Goal: Task Accomplishment & Management: Use online tool/utility

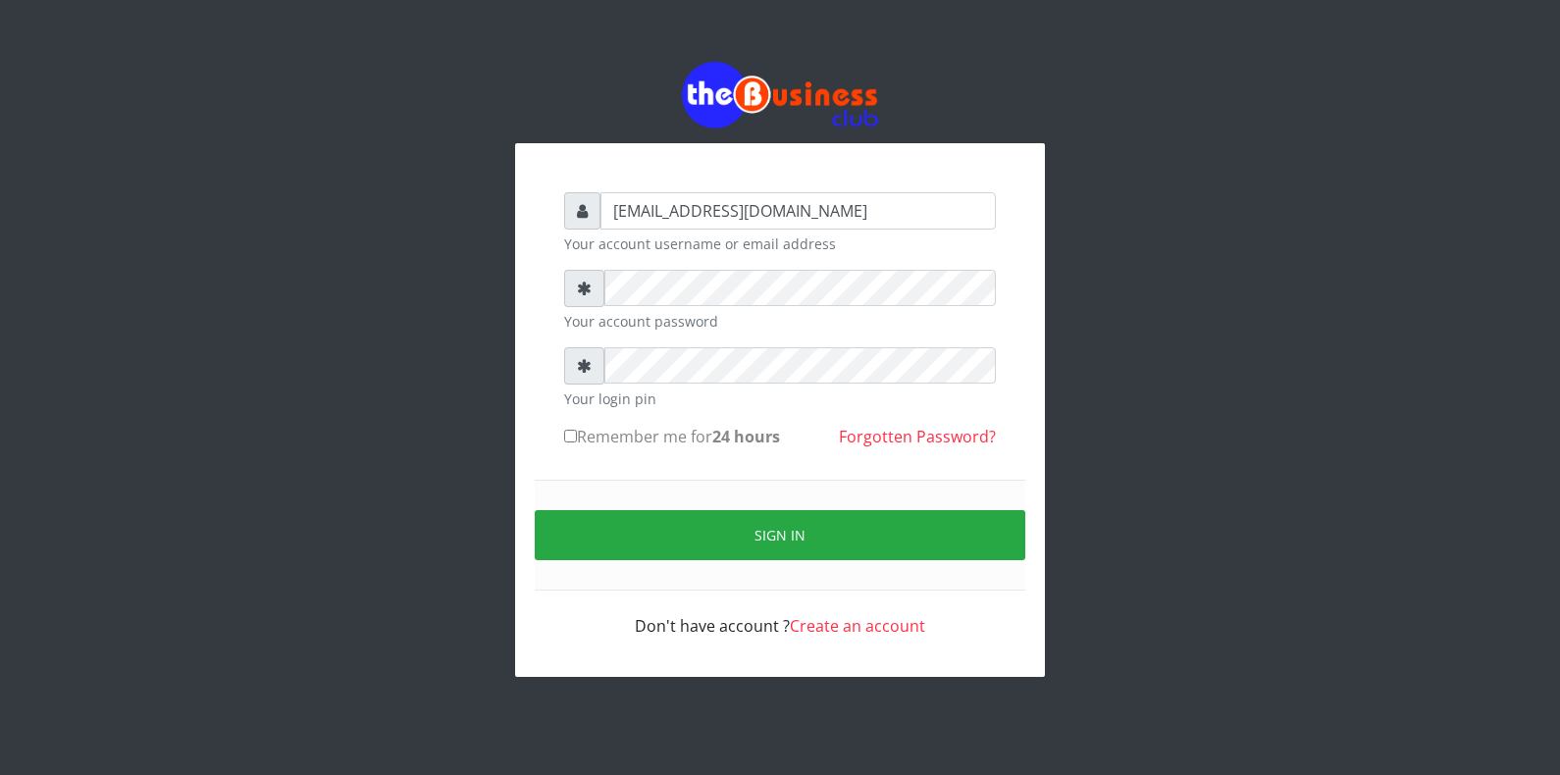
click at [565, 432] on input "Remember me for 24 hours" at bounding box center [570, 436] width 13 height 13
checkbox input "true"
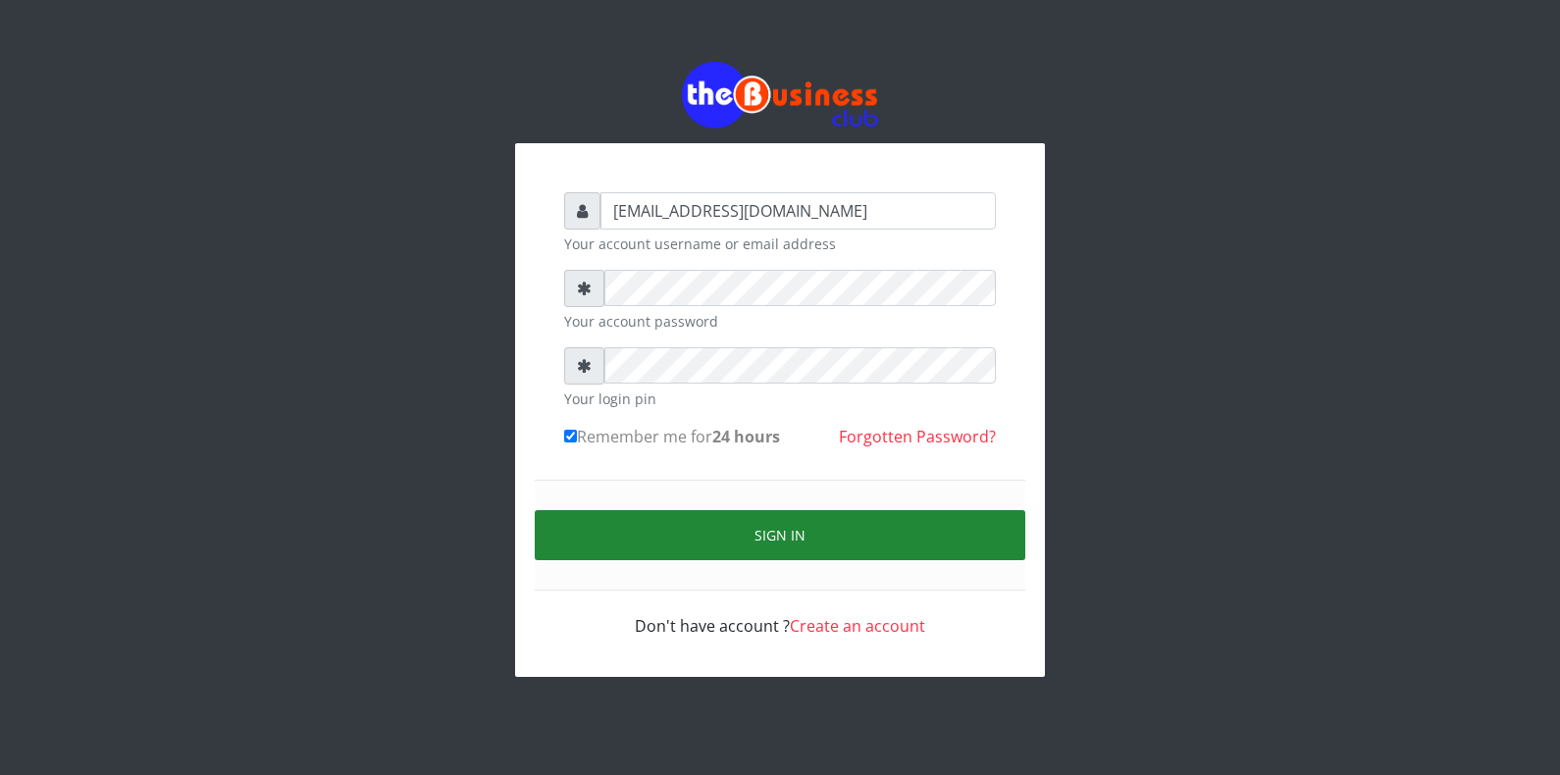
click at [635, 521] on button "Sign in" at bounding box center [780, 535] width 490 height 50
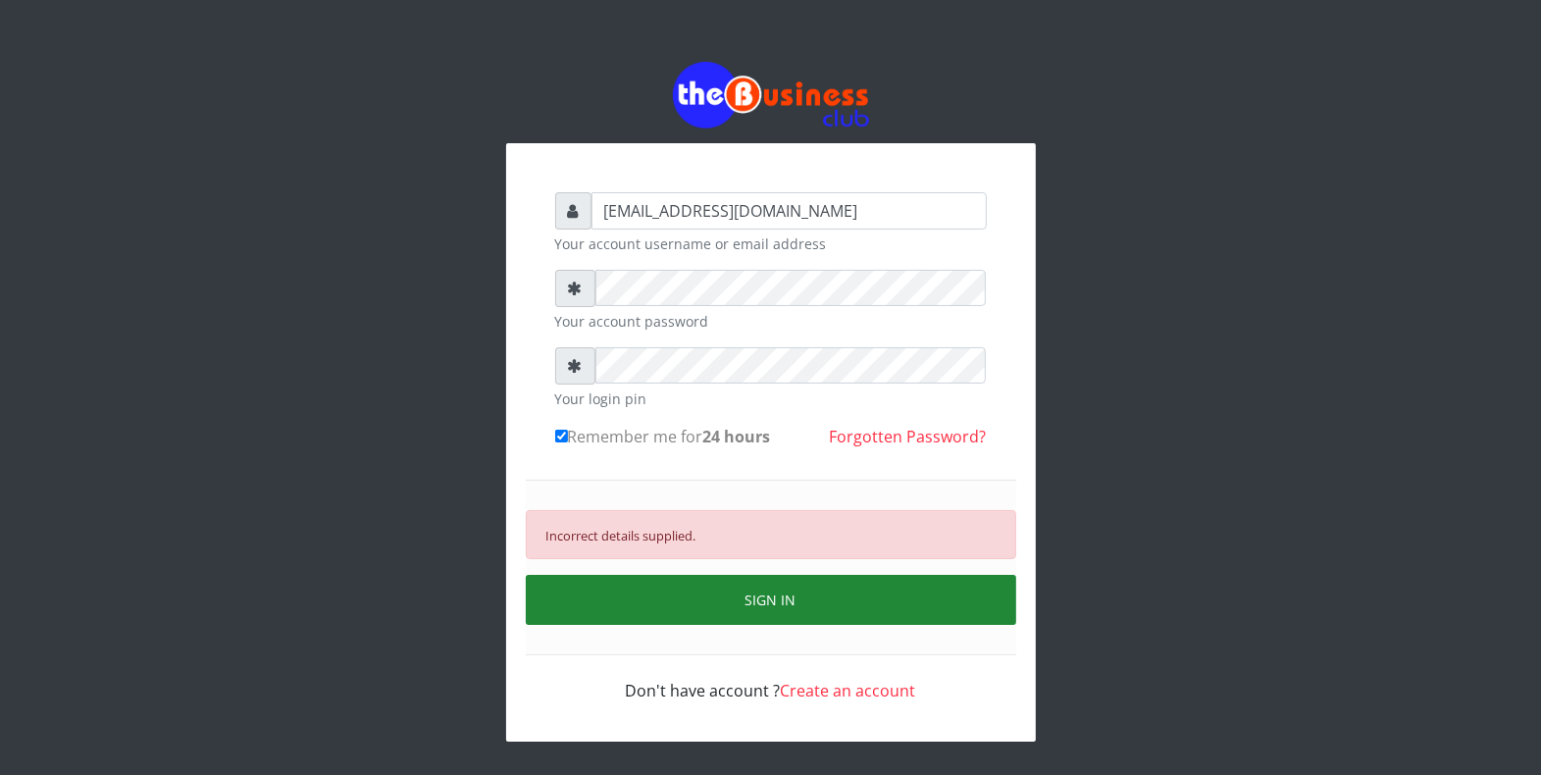
click at [719, 601] on button "SIGN IN" at bounding box center [771, 600] width 490 height 50
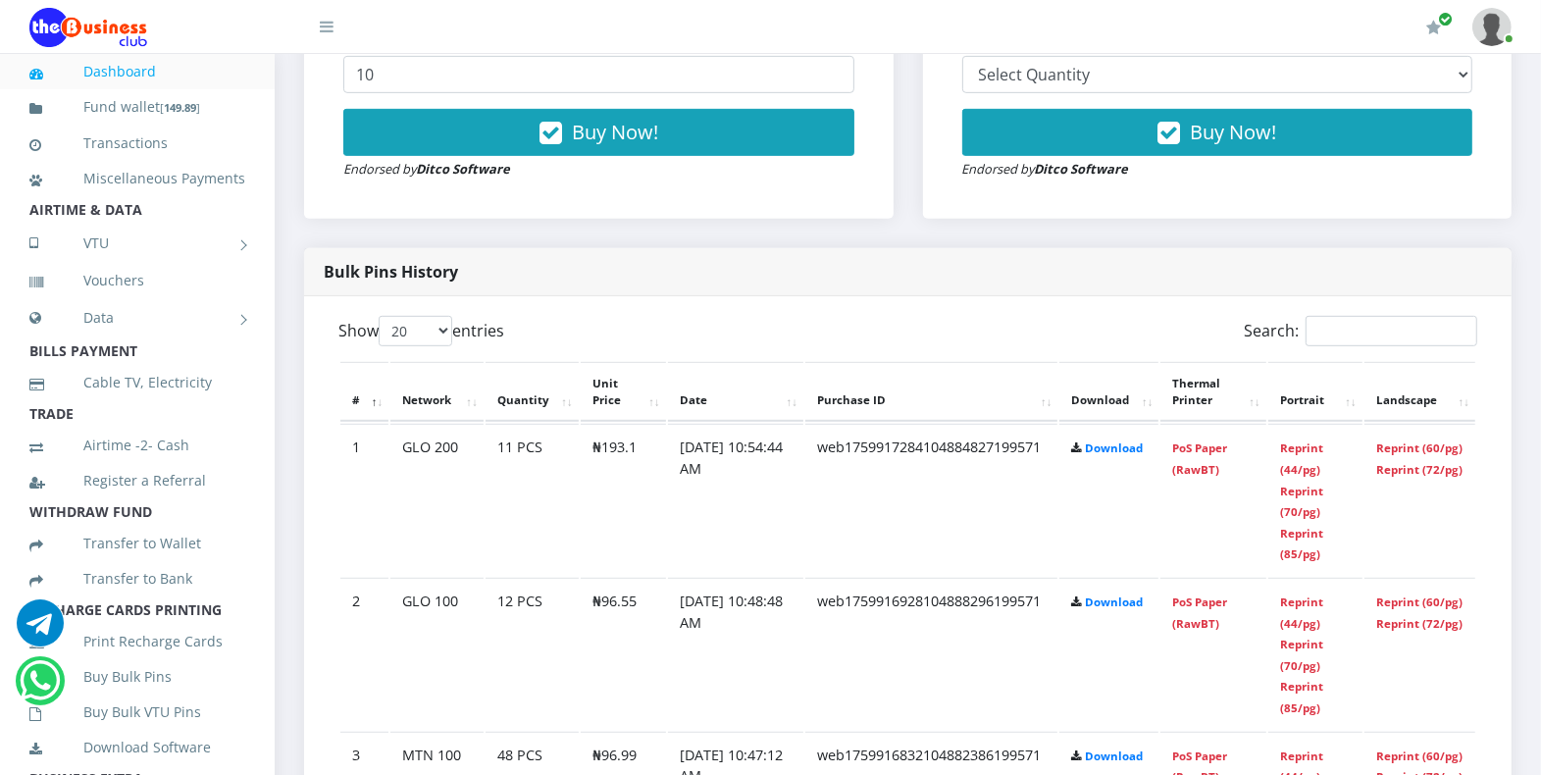
scroll to position [909, 0]
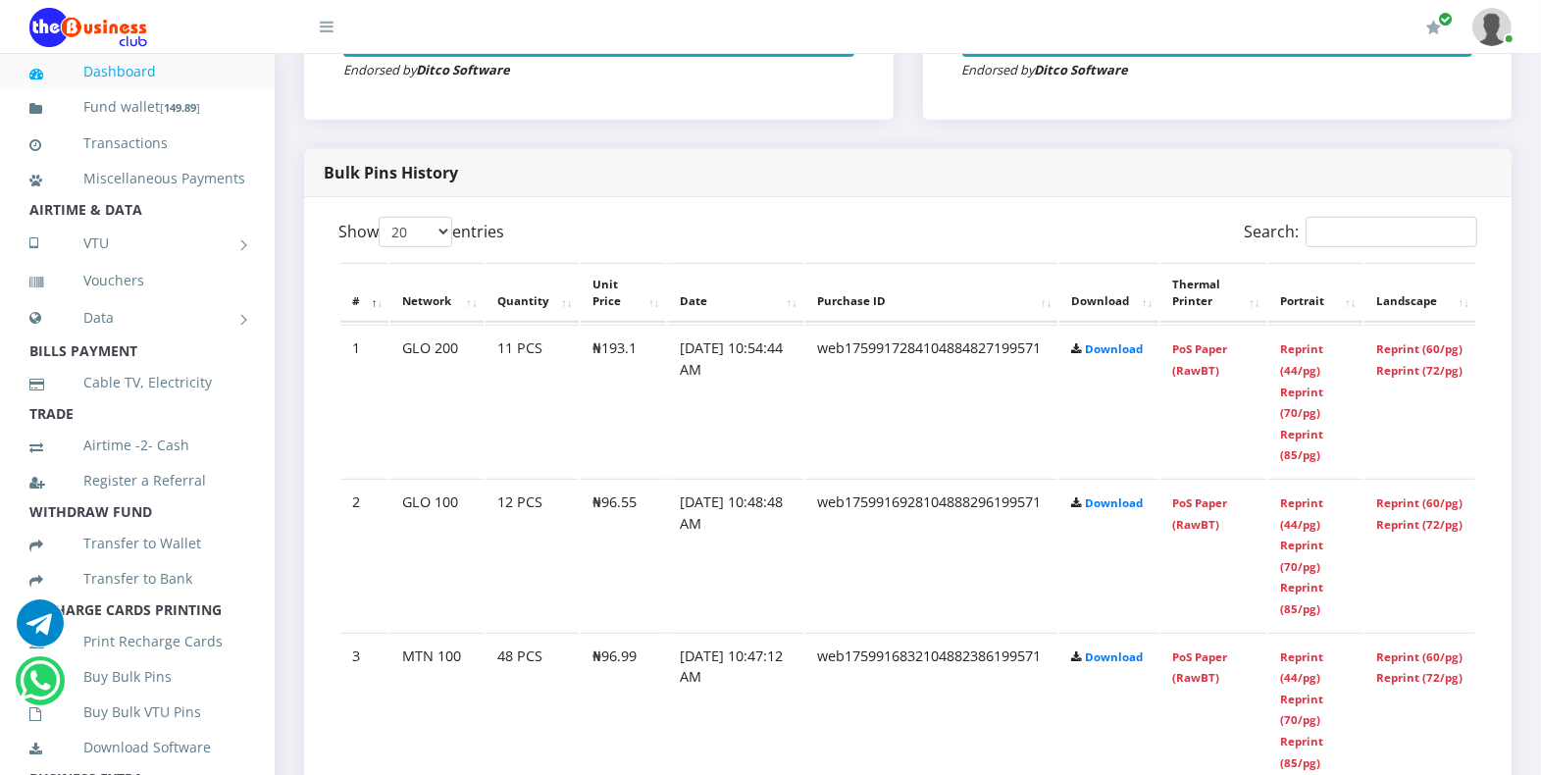
click at [1290, 664] on td "Reprint (44/pg) Reprint (70/pg) Reprint (85/pg)" at bounding box center [1315, 709] width 94 height 152
click at [1296, 649] on link "Reprint (44/pg)" at bounding box center [1301, 667] width 43 height 36
